Goal: Information Seeking & Learning: Learn about a topic

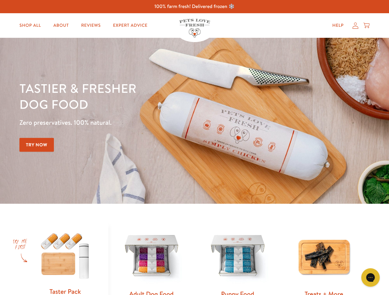
click at [194, 148] on div "Tastier & fresher dog food Zero preservatives. 100% natural. Try Now" at bounding box center [135, 120] width 233 height 81
click at [370, 278] on icon "Gorgias live chat" at bounding box center [370, 278] width 6 height 6
